Goal: Check status: Check status

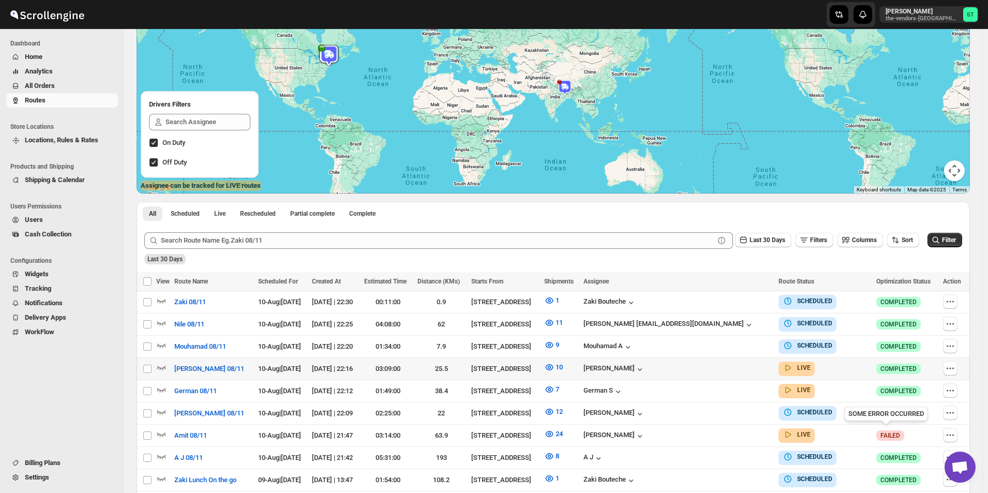
scroll to position [103, 0]
click at [61, 99] on span "Routes" at bounding box center [70, 100] width 91 height 10
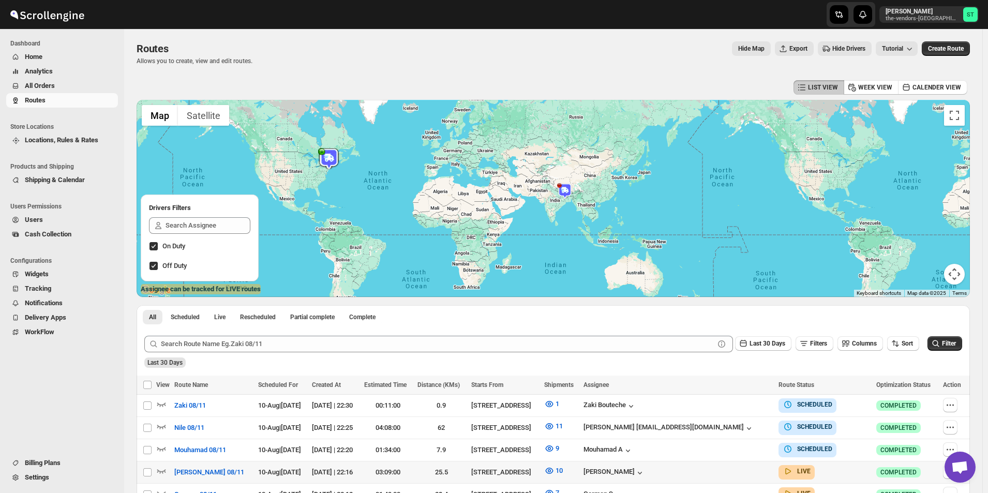
click at [57, 89] on span "All Orders" at bounding box center [70, 86] width 91 height 10
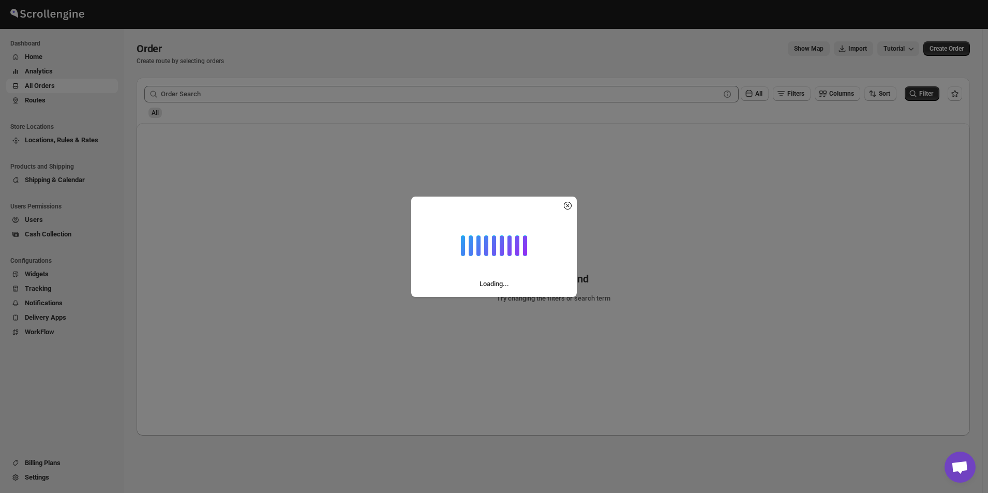
click at [53, 103] on div "Loading..." at bounding box center [494, 246] width 988 height 493
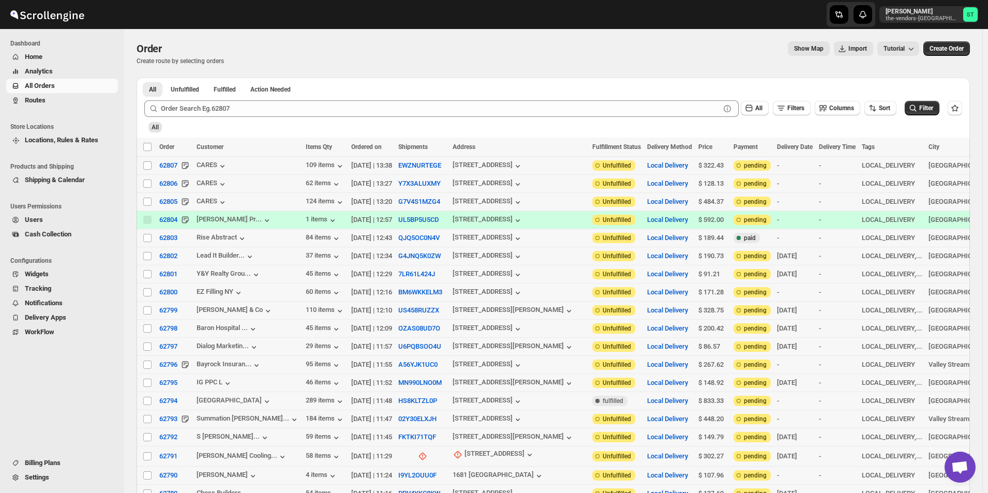
click at [59, 102] on span "Routes" at bounding box center [70, 100] width 91 height 10
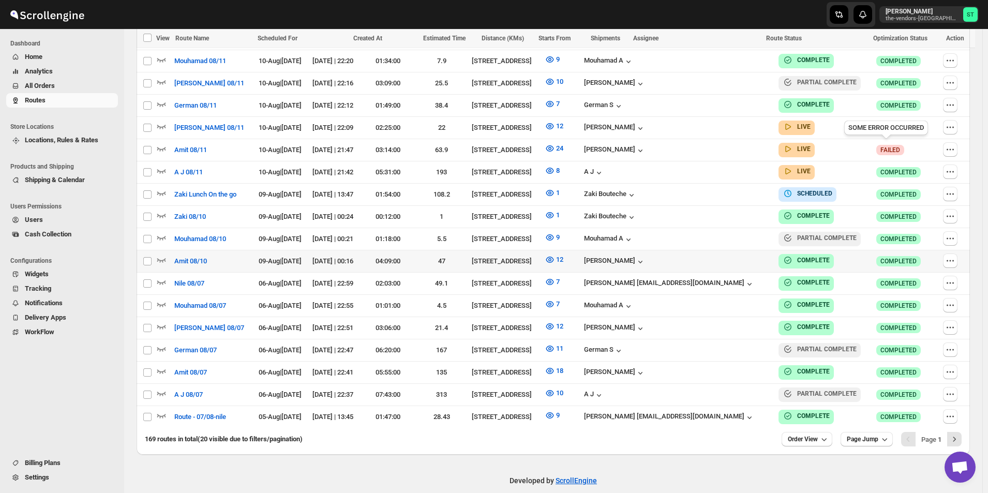
scroll to position [414, 0]
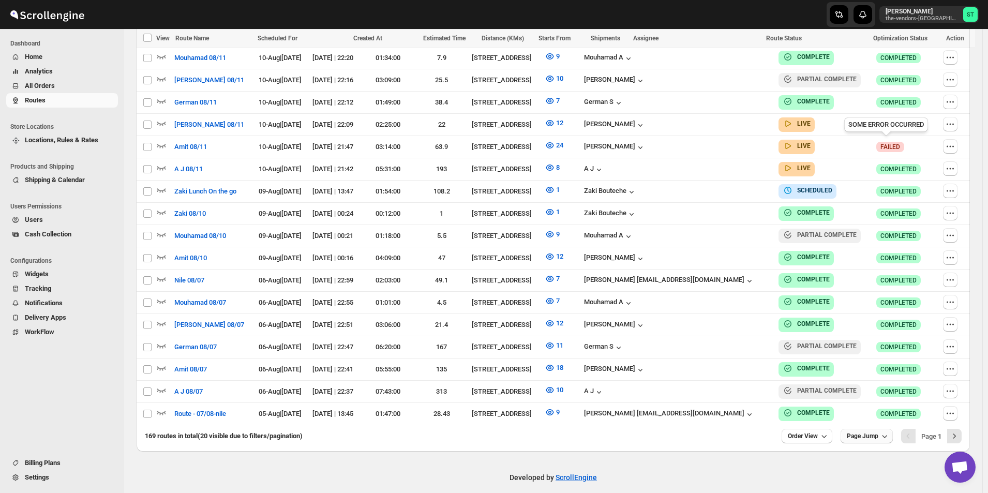
click at [876, 432] on span "Page Jump" at bounding box center [863, 436] width 32 height 8
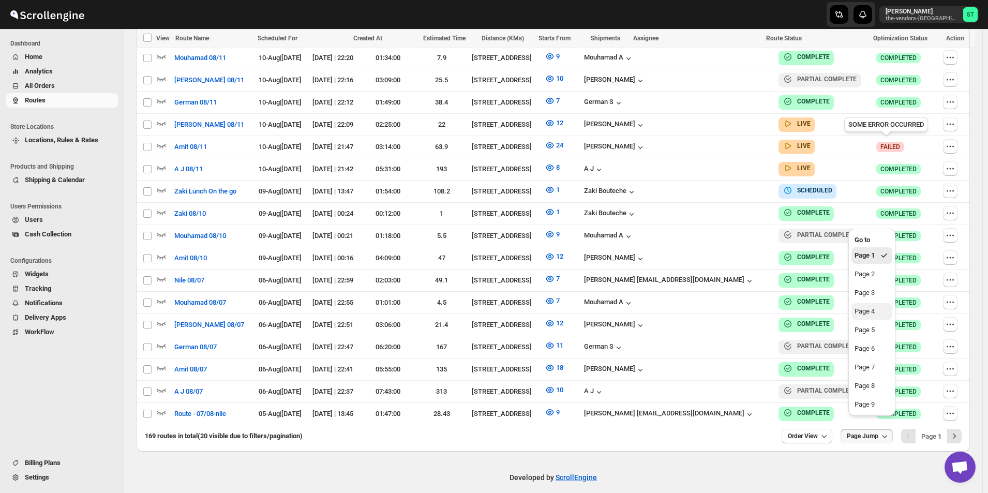
click at [863, 309] on div "Page 4" at bounding box center [865, 311] width 20 height 10
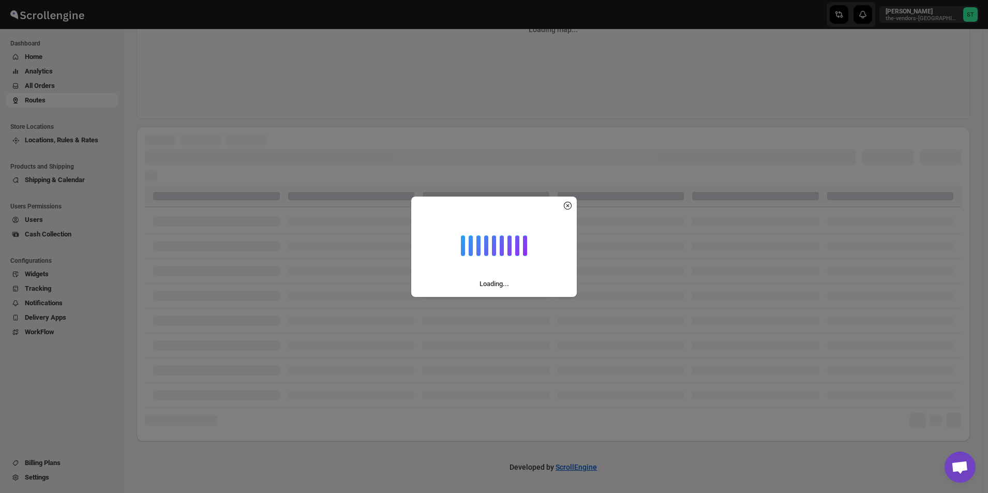
scroll to position [197, 0]
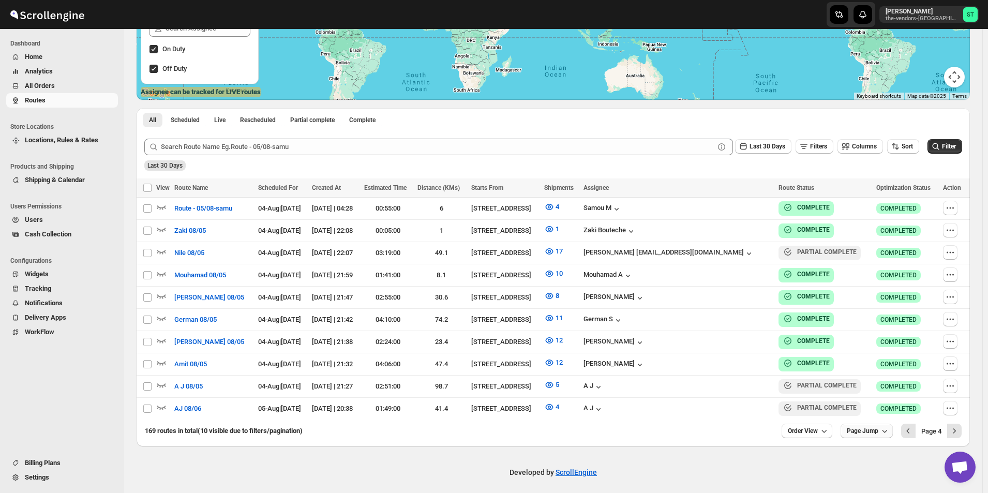
click at [872, 427] on span "Page Jump" at bounding box center [863, 431] width 32 height 8
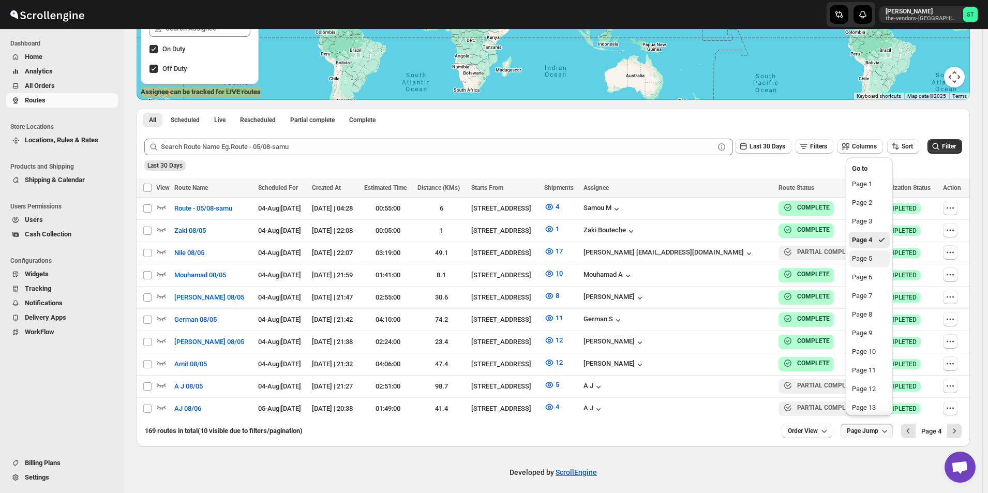
click at [874, 260] on button "Page 5" at bounding box center [869, 258] width 41 height 17
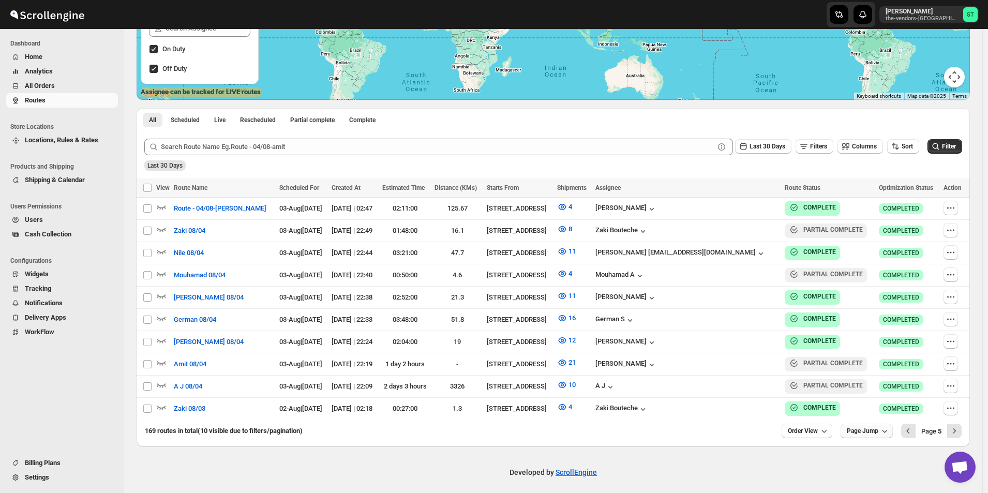
click at [878, 427] on span "Page Jump" at bounding box center [863, 431] width 32 height 8
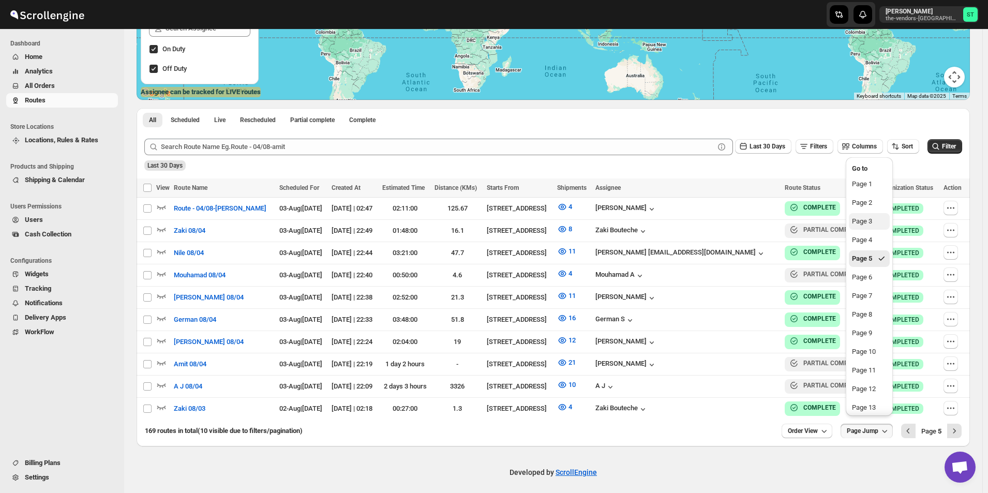
click at [874, 222] on button "Page 3" at bounding box center [869, 221] width 41 height 17
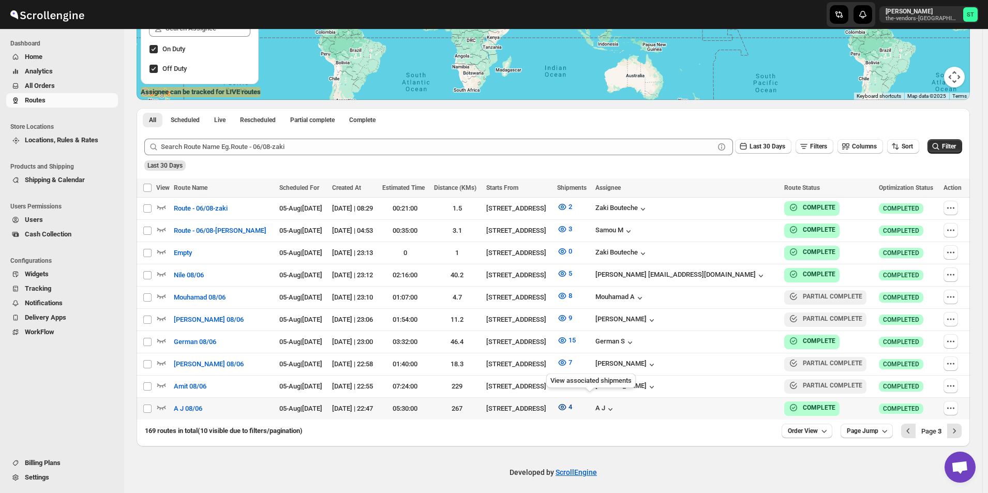
click at [567, 402] on icon "button" at bounding box center [562, 407] width 10 height 10
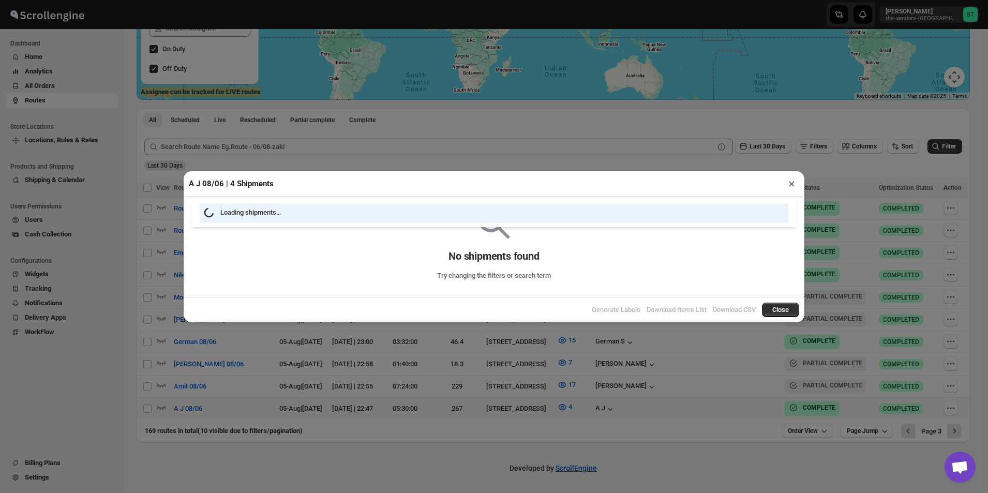
scroll to position [193, 0]
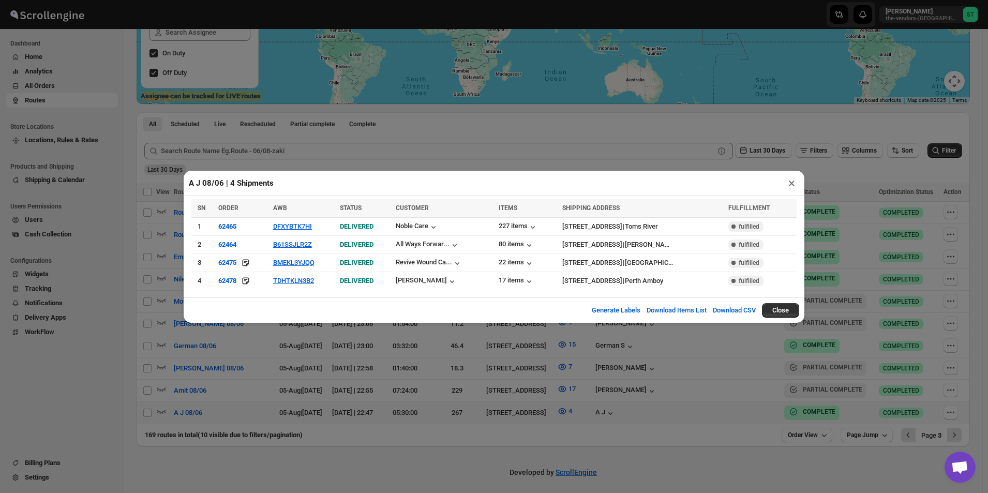
click at [408, 455] on div "A J 08/06 | 4 Shipments × SN ORDER AWB STATUS CUSTOMER ITEMS SHIPPING ADDRESS F…" at bounding box center [494, 246] width 988 height 493
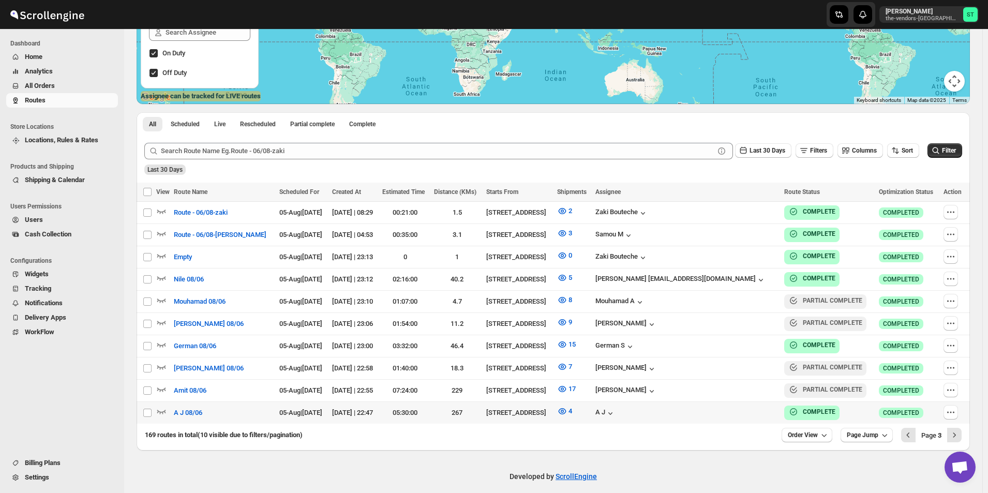
scroll to position [197, 0]
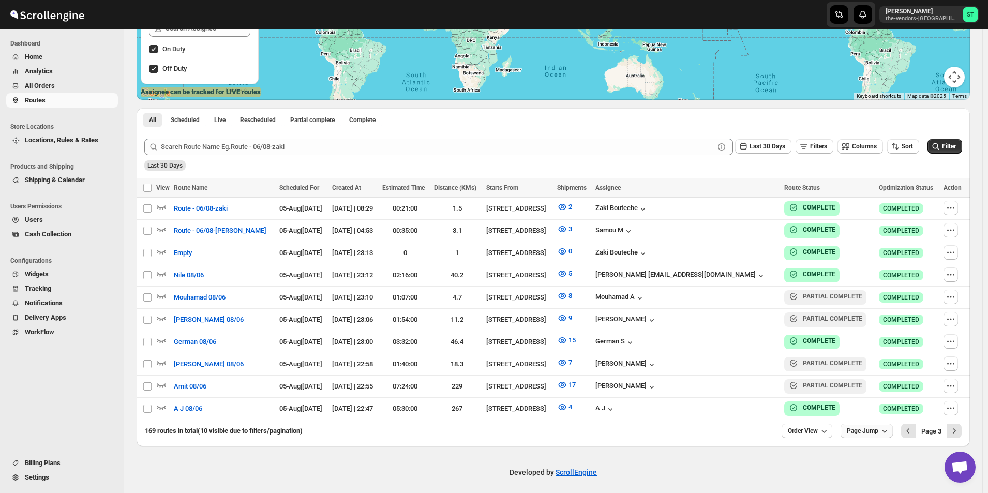
click at [868, 427] on span "Page Jump" at bounding box center [863, 431] width 32 height 8
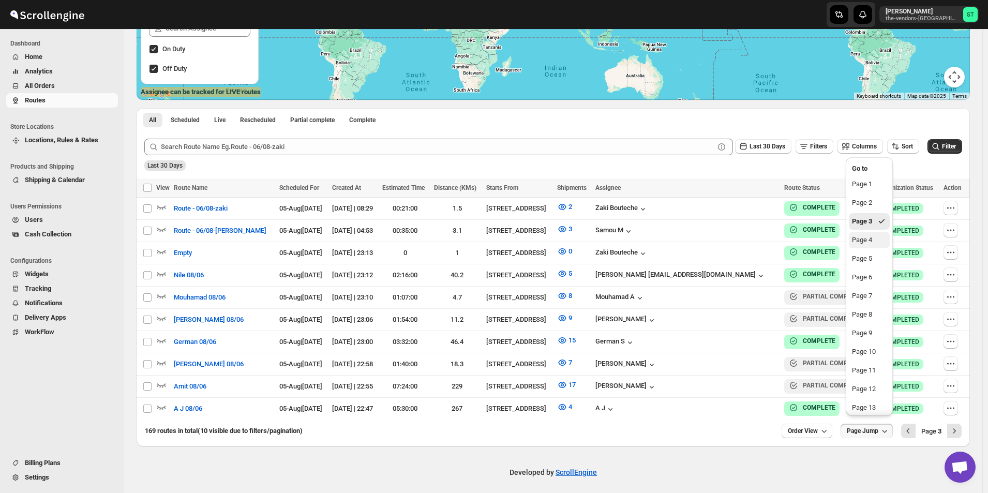
click at [860, 238] on div "Page 4" at bounding box center [862, 240] width 20 height 10
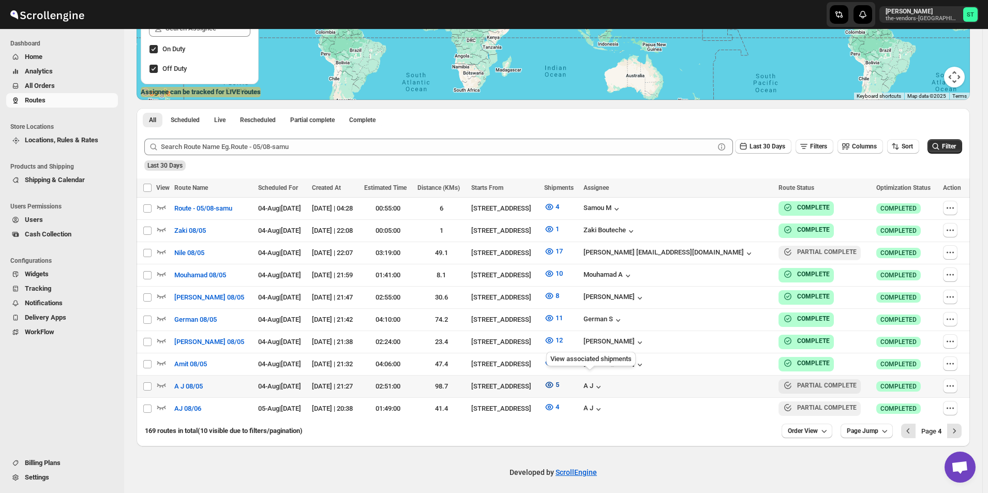
click at [554, 382] on icon "button" at bounding box center [550, 385] width 8 height 6
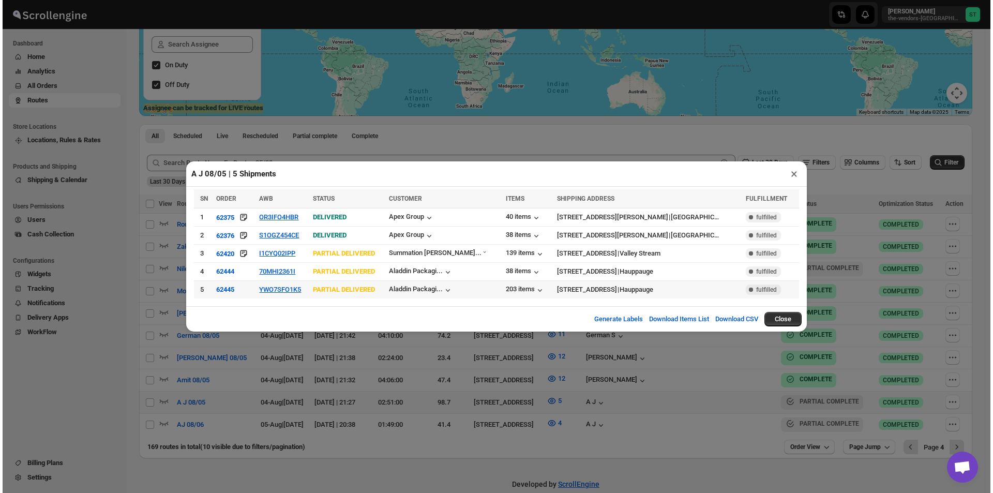
scroll to position [193, 0]
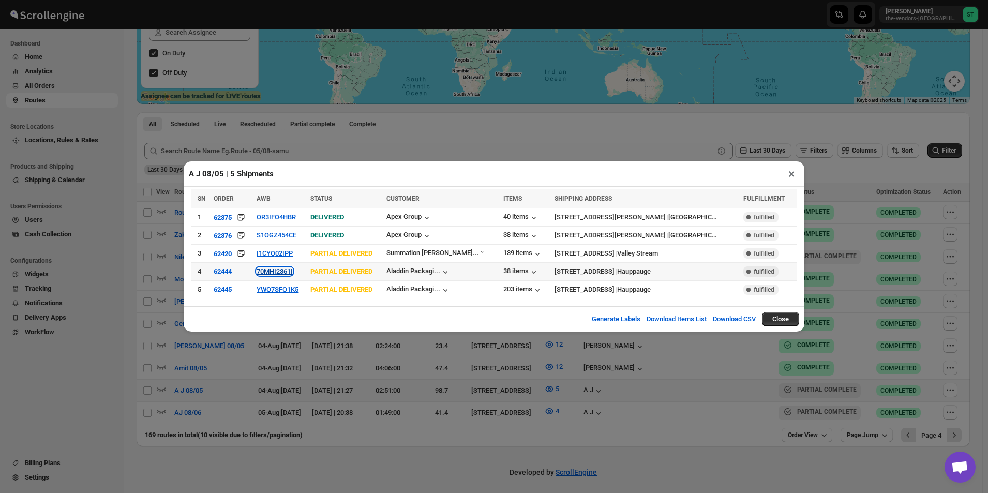
click at [293, 272] on button "70MHI2361I" at bounding box center [275, 271] width 36 height 8
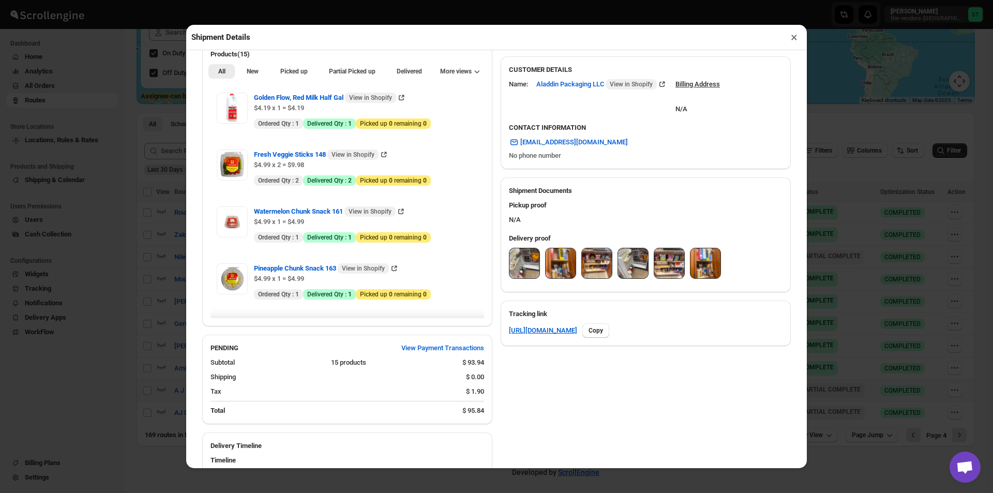
scroll to position [418, 0]
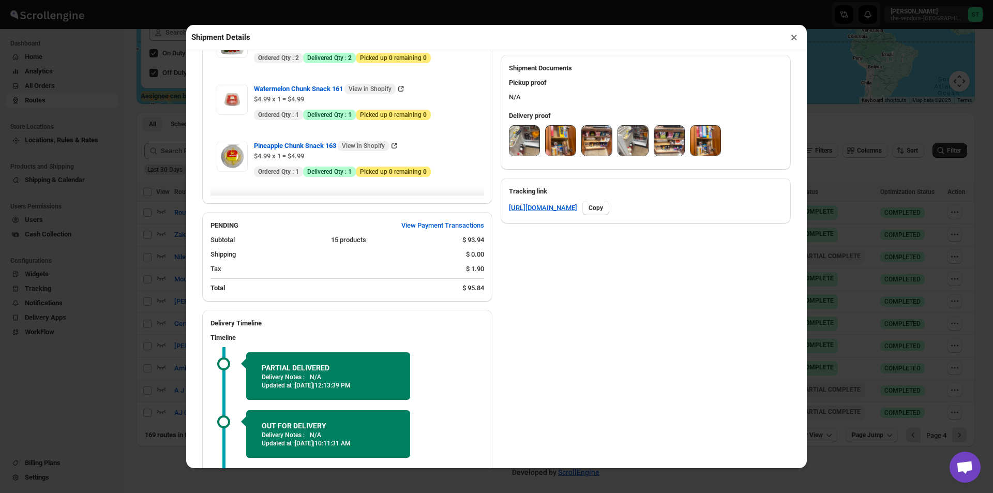
click at [517, 145] on img at bounding box center [525, 141] width 30 height 30
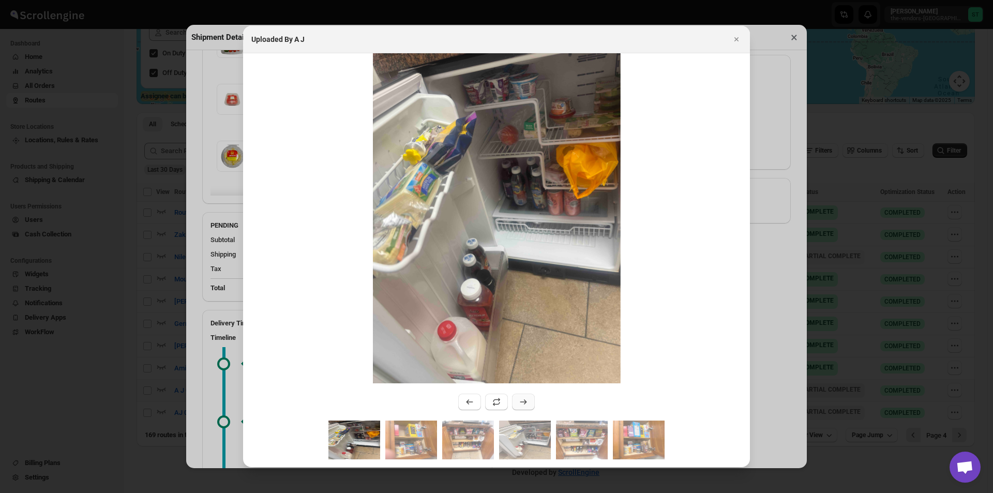
click at [524, 397] on button ":r613:" at bounding box center [523, 402] width 23 height 17
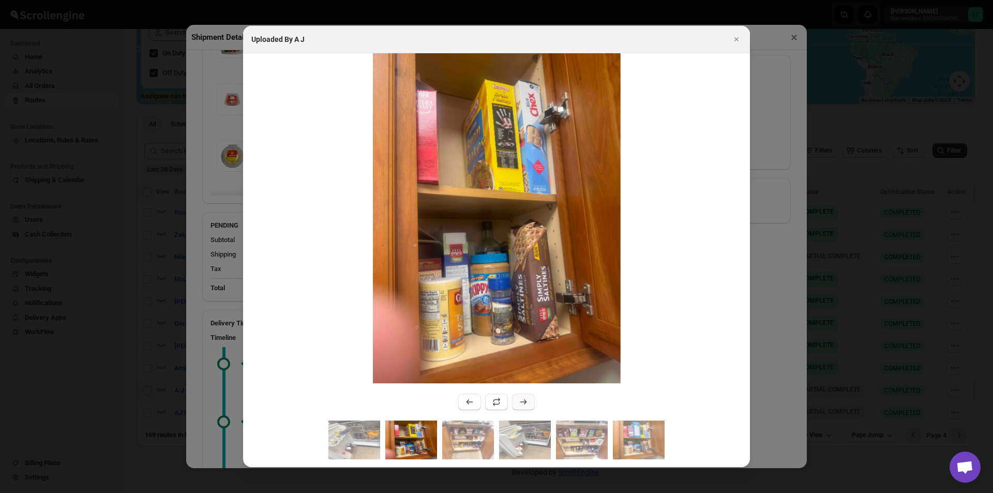
click at [524, 397] on button ":r613:" at bounding box center [523, 402] width 23 height 17
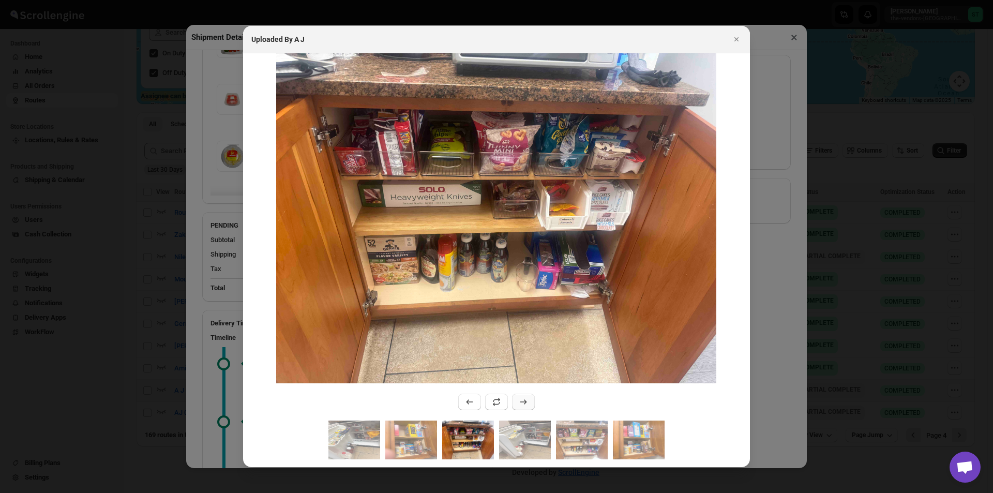
click at [524, 397] on button ":r613:" at bounding box center [523, 402] width 23 height 17
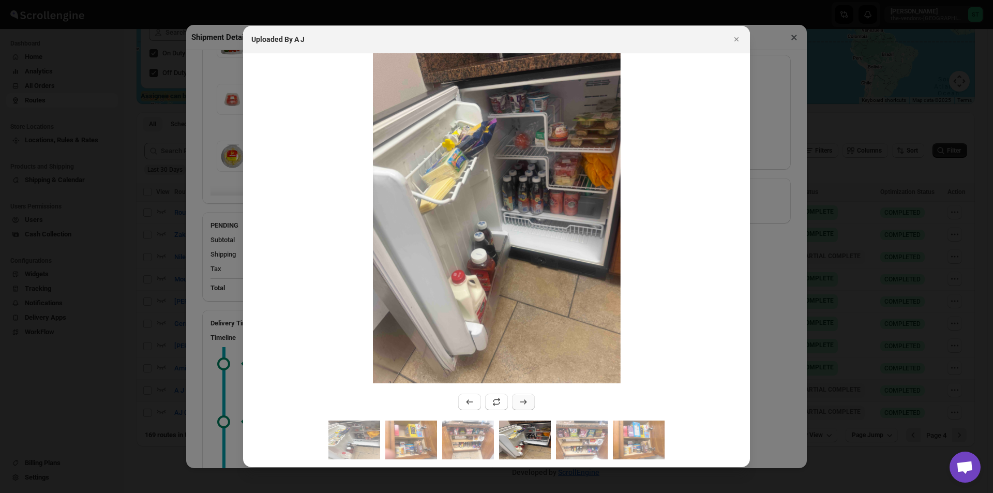
click at [524, 397] on button ":r613:" at bounding box center [523, 402] width 23 height 17
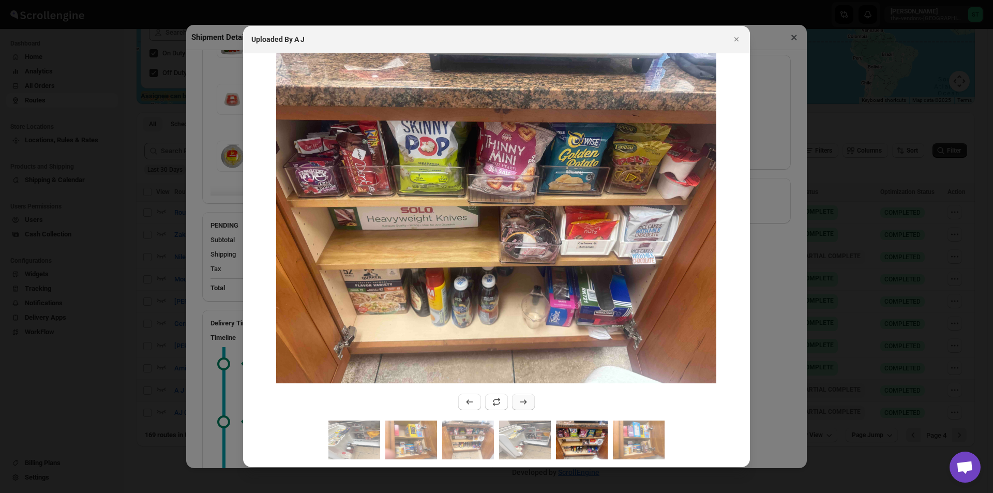
click at [524, 397] on button ":r613:" at bounding box center [523, 402] width 23 height 17
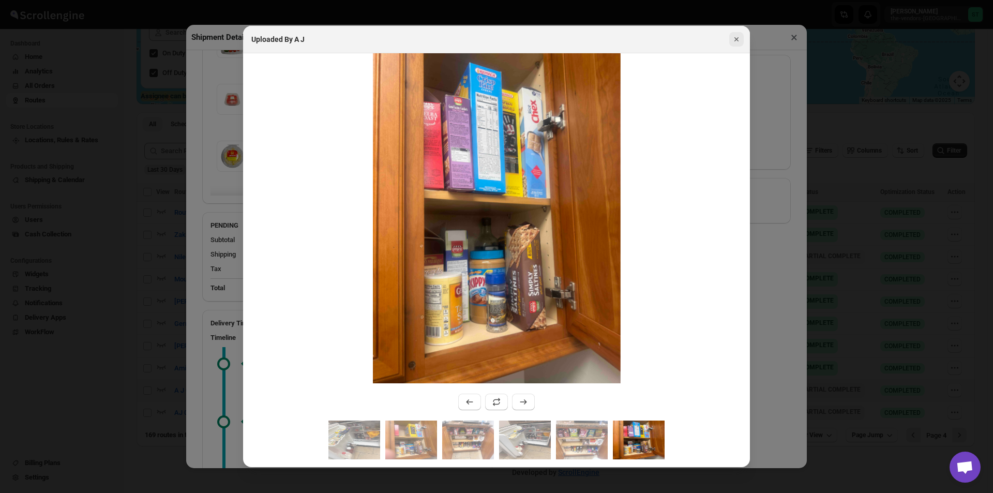
click at [738, 35] on icon "Close" at bounding box center [736, 39] width 10 height 10
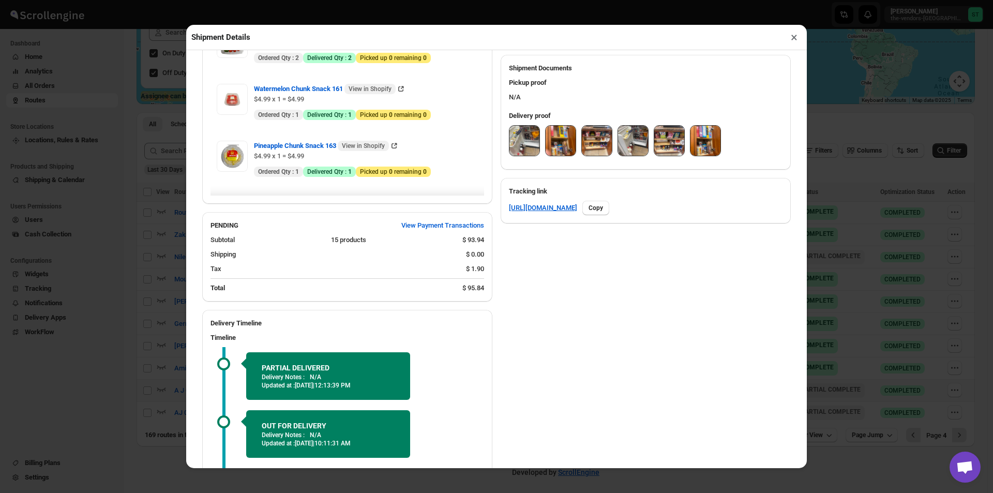
click at [793, 39] on button "×" at bounding box center [794, 37] width 15 height 14
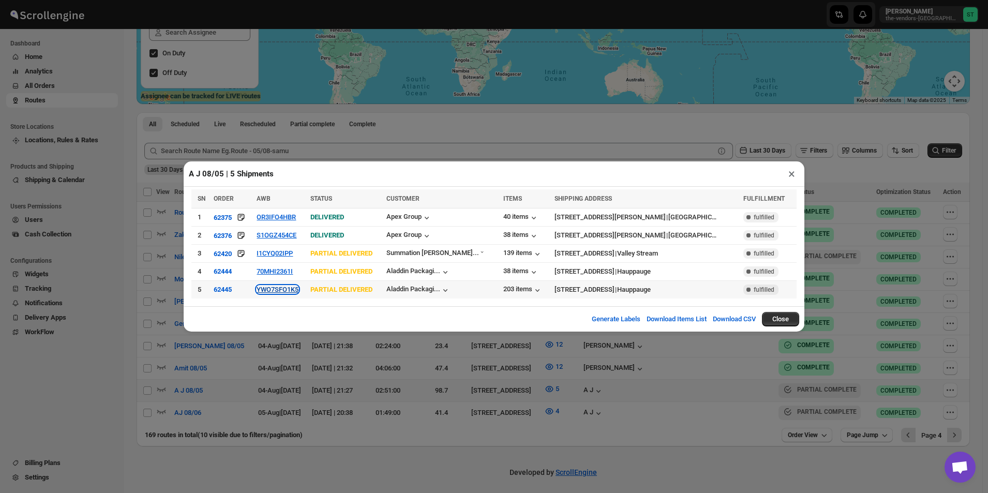
click at [298, 289] on button "YWO7SFO1K5" at bounding box center [278, 290] width 42 height 8
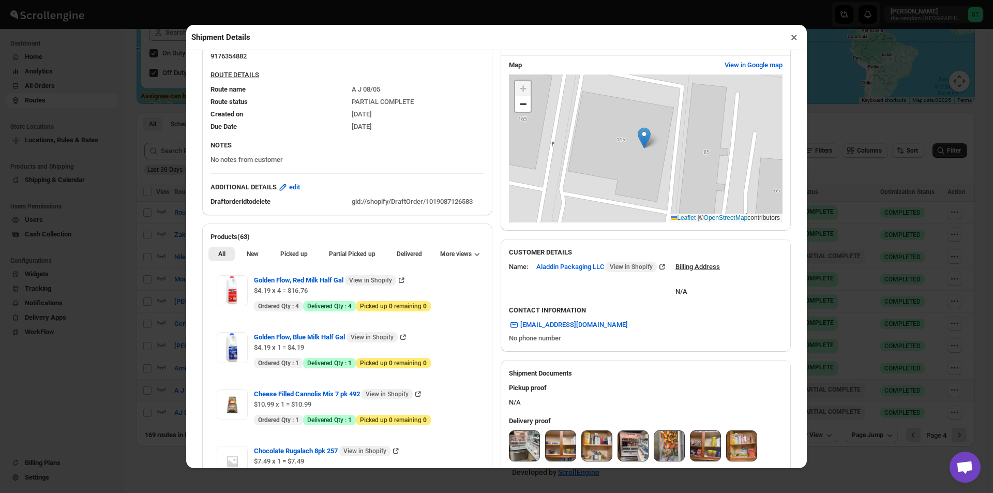
scroll to position [362, 0]
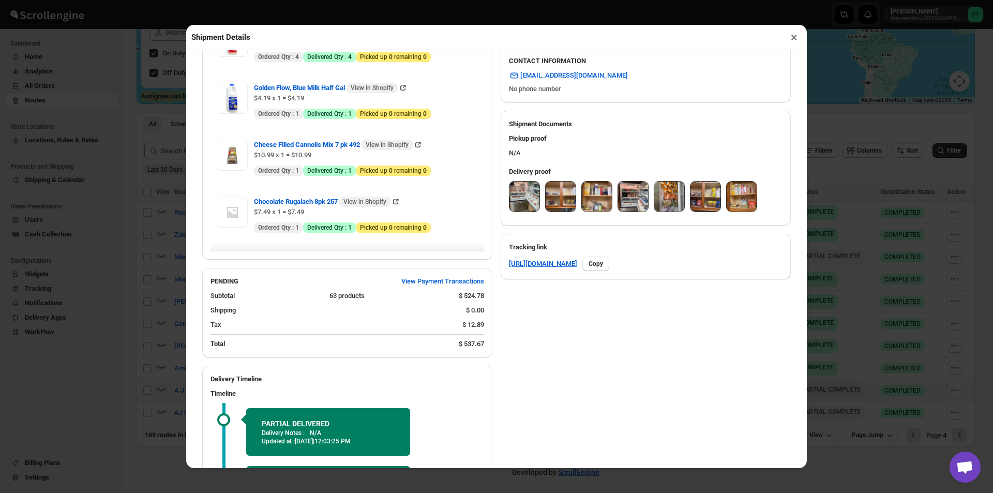
click at [532, 202] on img at bounding box center [525, 197] width 30 height 30
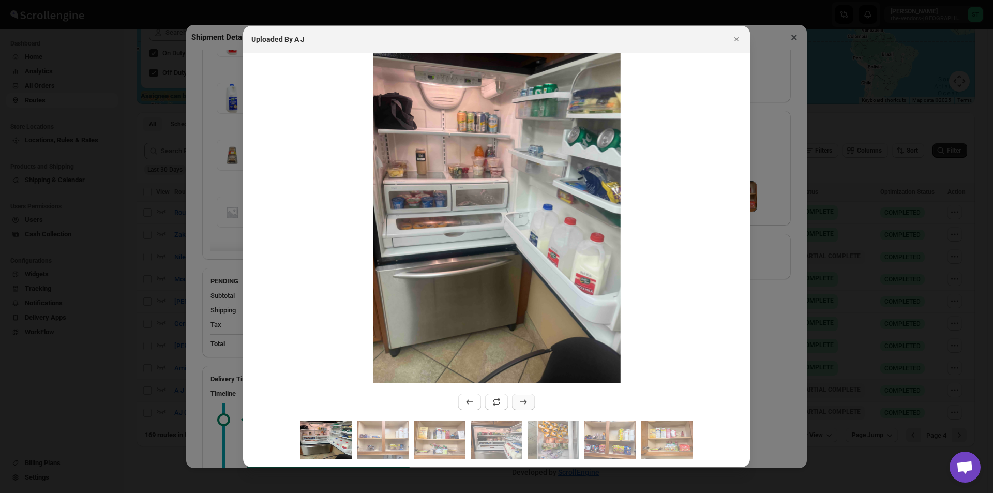
click at [524, 400] on icon ":r66p:" at bounding box center [523, 402] width 10 height 10
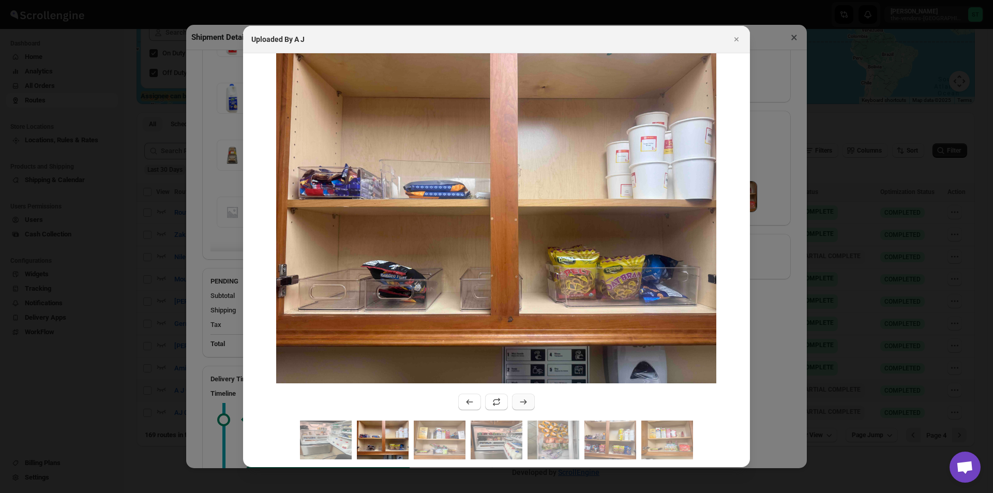
click at [526, 407] on icon ":r66p:" at bounding box center [523, 402] width 10 height 10
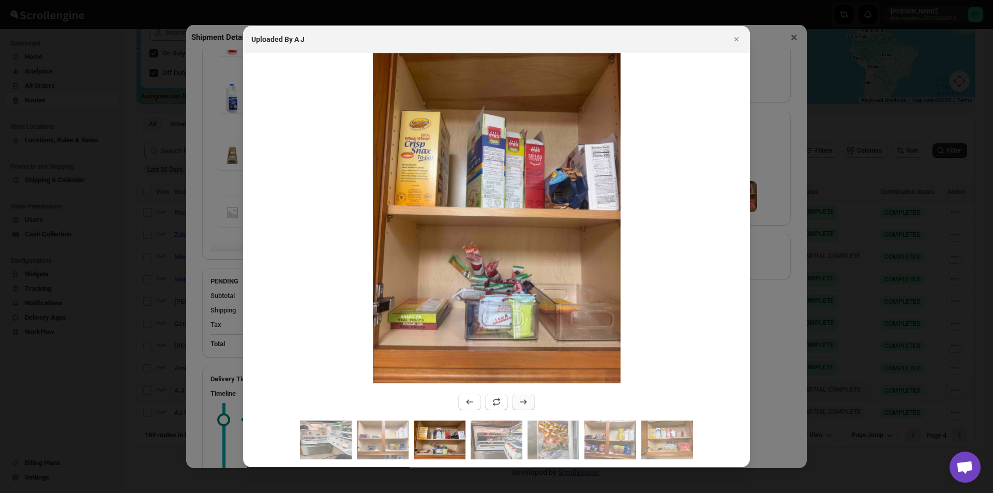
click at [522, 405] on icon ":r66p:" at bounding box center [523, 402] width 10 height 10
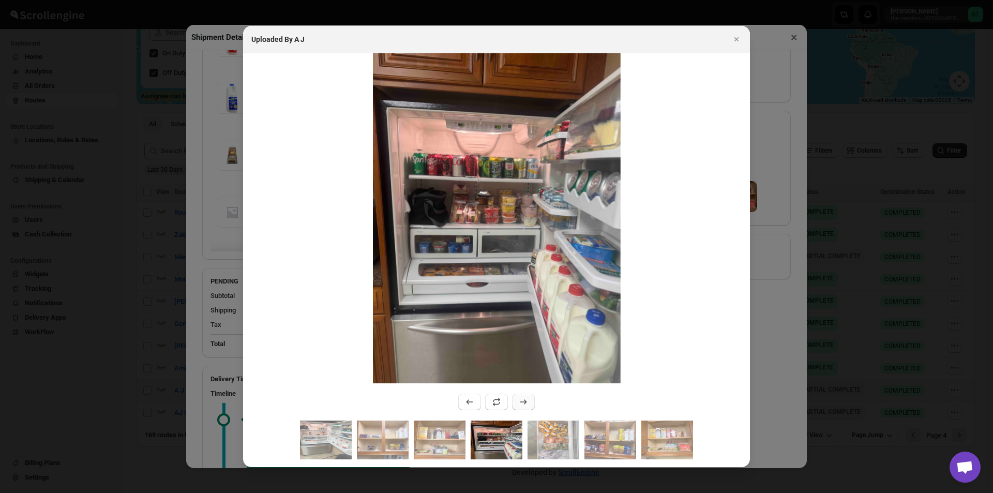
click at [519, 405] on icon ":r66p:" at bounding box center [523, 402] width 10 height 10
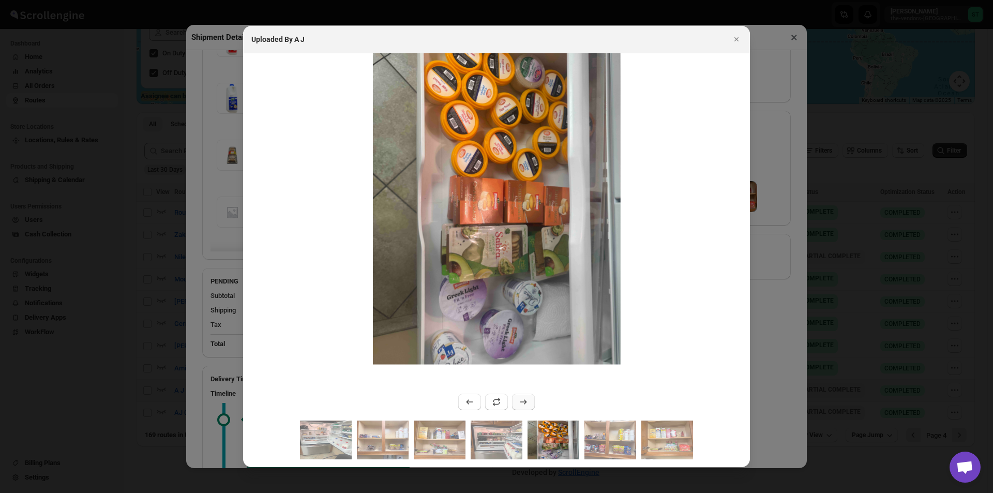
click at [522, 398] on icon ":r66p:" at bounding box center [523, 402] width 10 height 10
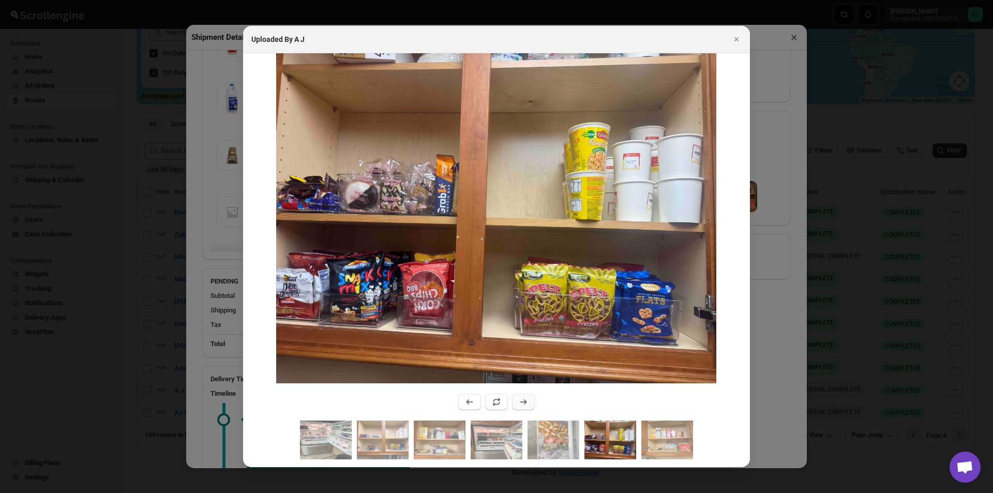
click at [523, 398] on icon ":r66p:" at bounding box center [523, 402] width 10 height 10
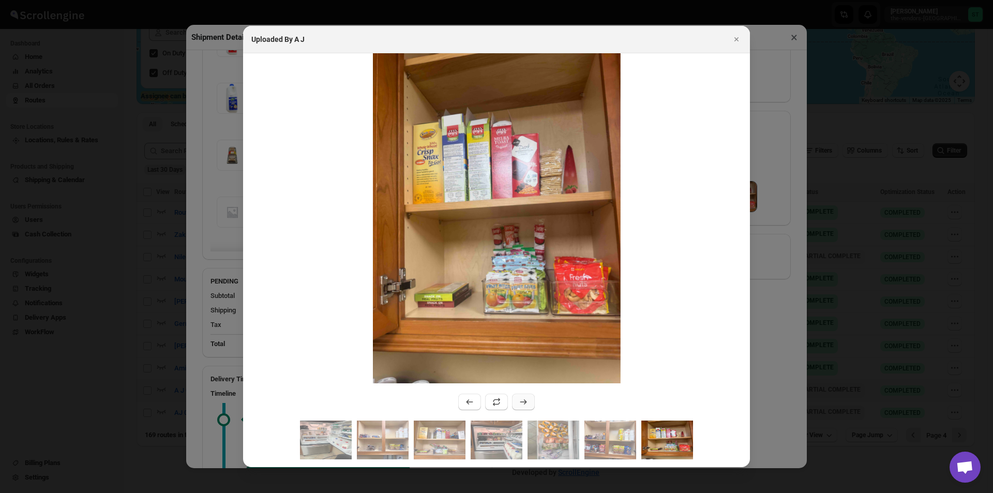
click at [524, 398] on icon ":r66p:" at bounding box center [523, 402] width 10 height 10
